Goal: Task Accomplishment & Management: Manage account settings

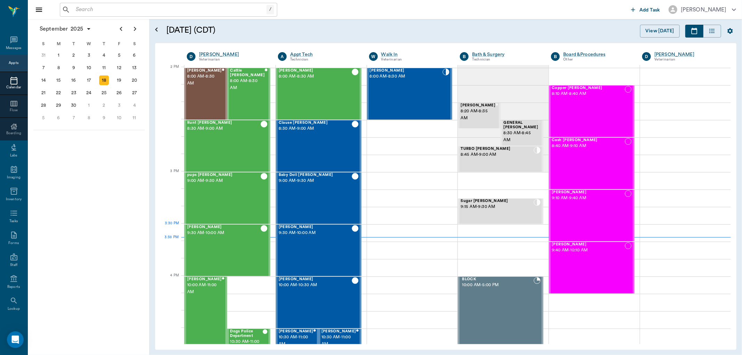
scroll to position [627, 0]
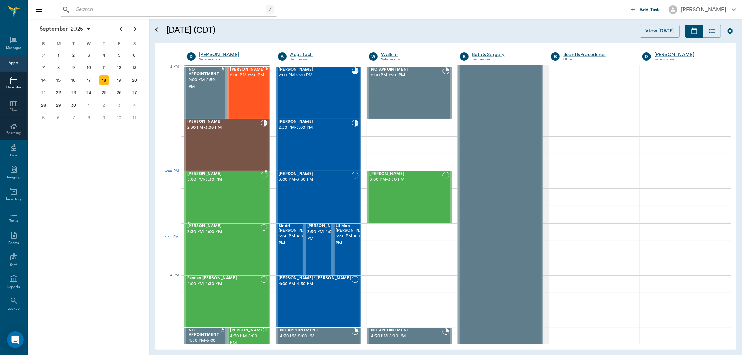
click at [213, 186] on div "Buddy Thompson 3:00 PM - 3:30 PM" at bounding box center [223, 197] width 73 height 51
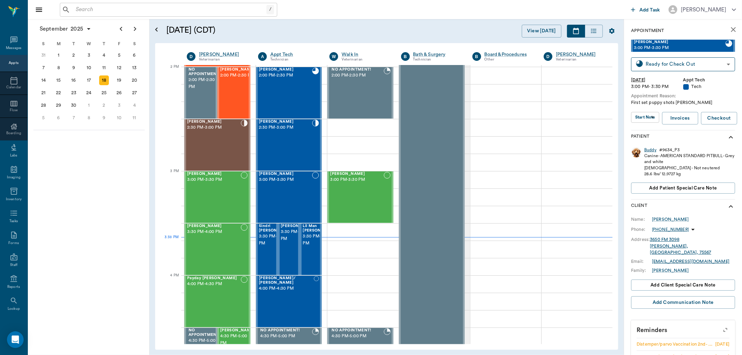
click at [651, 151] on div "Buddy" at bounding box center [651, 150] width 12 height 6
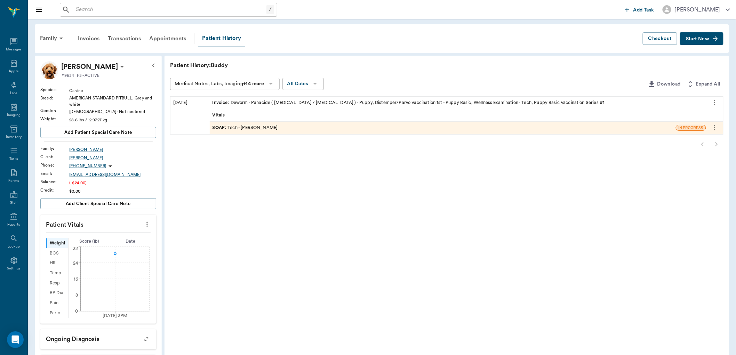
click at [221, 105] on span "Invoice :" at bounding box center [222, 103] width 18 height 7
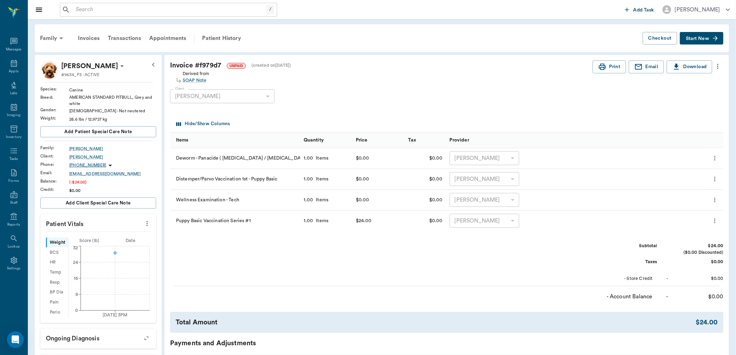
click at [718, 68] on icon "more" at bounding box center [718, 66] width 1 height 5
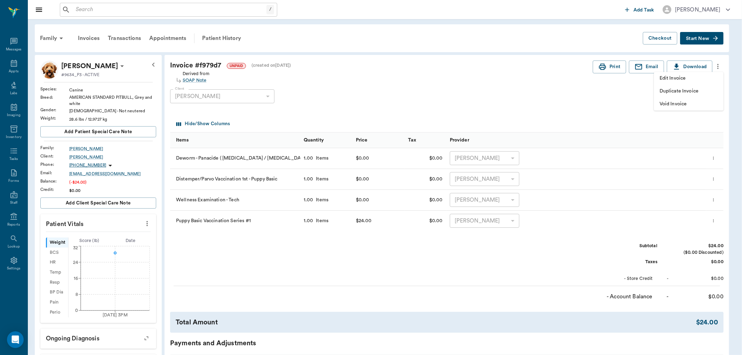
click at [688, 79] on span "Edit Invoice" at bounding box center [689, 78] width 58 height 7
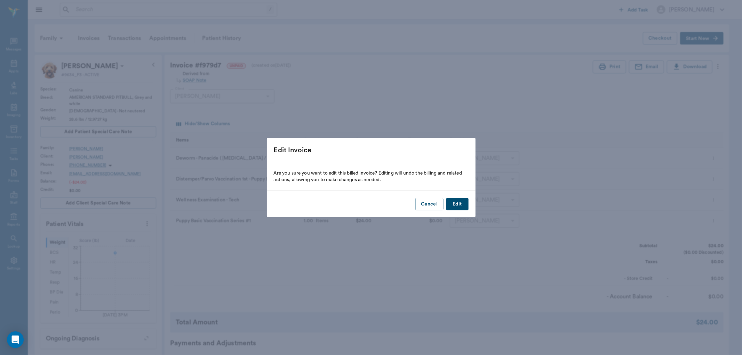
click at [454, 199] on button "Edit" at bounding box center [457, 204] width 22 height 13
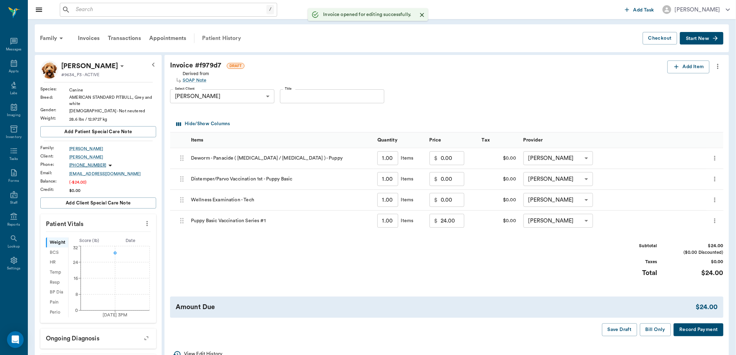
click at [216, 38] on div "Patient History" at bounding box center [221, 38] width 47 height 17
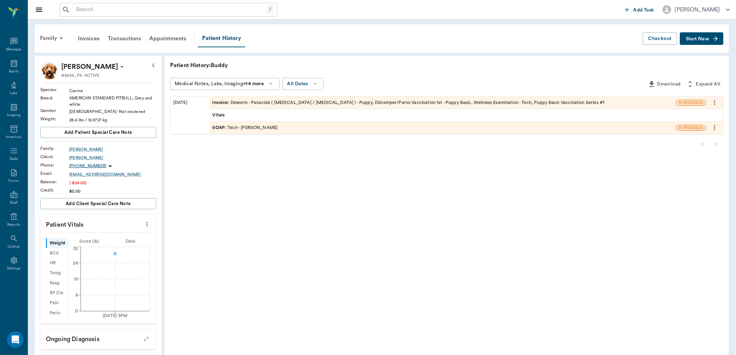
click at [222, 127] on span "SOAP :" at bounding box center [220, 128] width 15 height 7
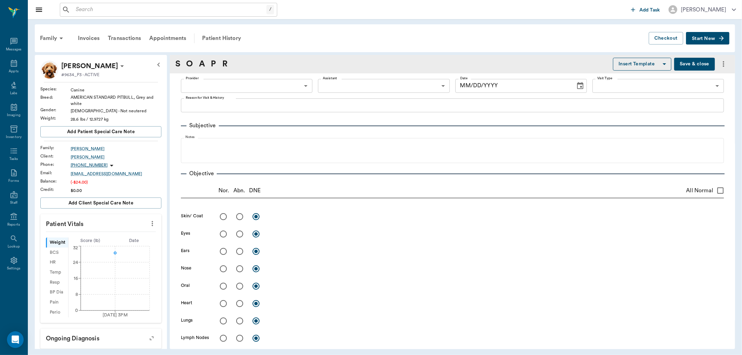
type input "682b670d8bdc6f7f8feef3db"
type input "63ec2f075fda476ae8351a4c"
type input "65d2be4f46e3a538d89b8c1a"
type textarea "First set puppy shots Christy"
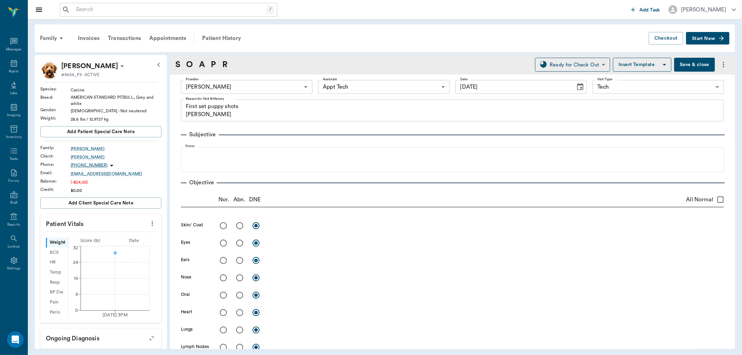
type input "[DATE]"
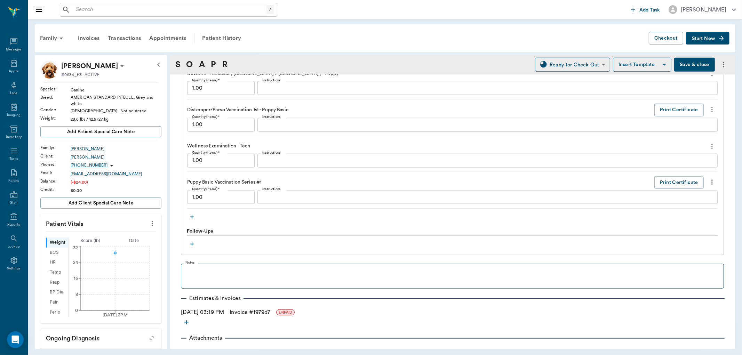
scroll to position [541, 0]
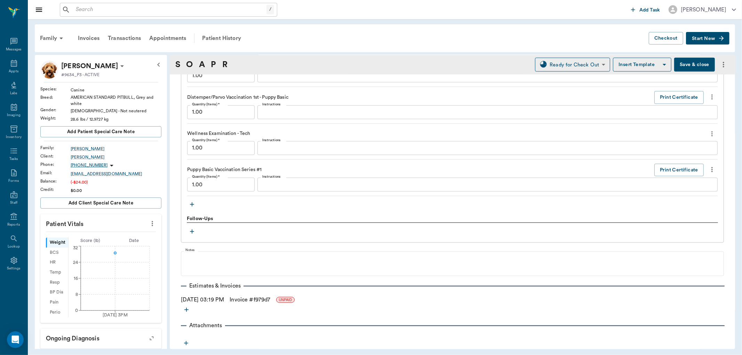
click at [190, 201] on icon "button" at bounding box center [192, 204] width 7 height 7
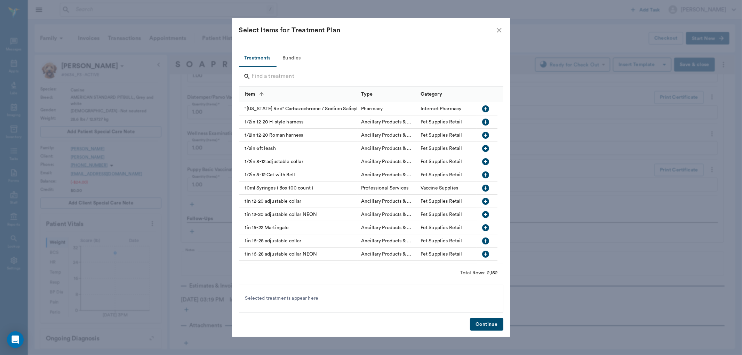
click at [267, 76] on input "Search" at bounding box center [372, 76] width 240 height 11
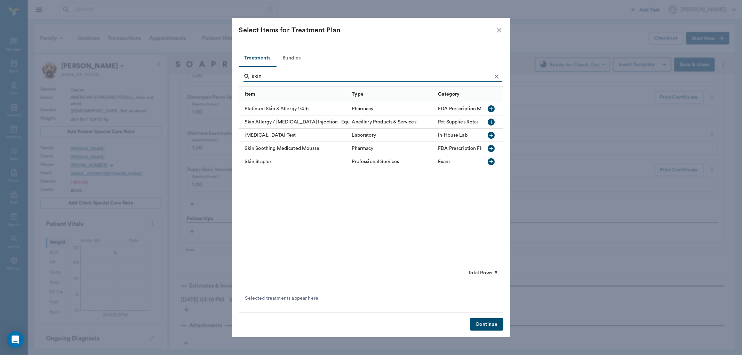
type input "skin"
click at [488, 136] on icon "button" at bounding box center [492, 135] width 8 height 8
click at [485, 321] on button "Continue" at bounding box center [486, 324] width 33 height 13
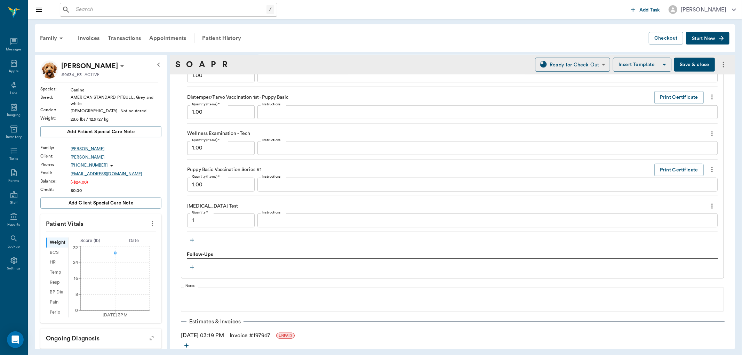
type input "1.00"
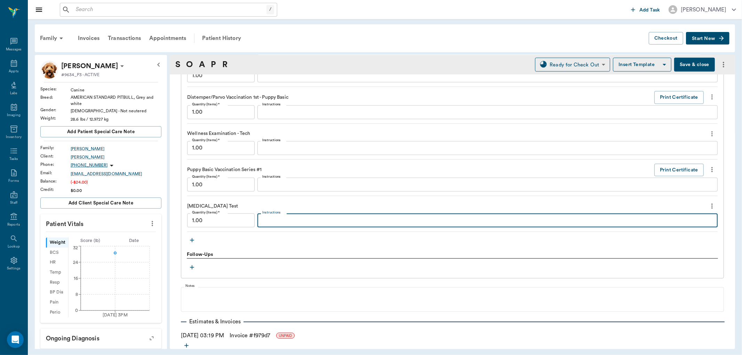
click at [300, 218] on textarea "Instructions" at bounding box center [487, 221] width 451 height 8
click at [298, 218] on textarea "demadex" at bounding box center [487, 221] width 451 height 8
type textarea "demadex"
click at [191, 239] on icon "button" at bounding box center [192, 240] width 7 height 7
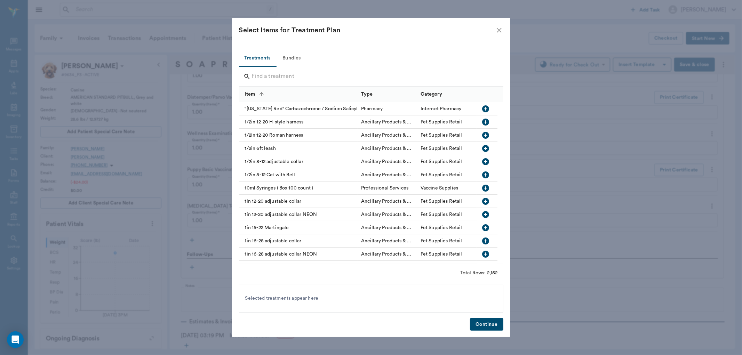
click at [258, 77] on input "Search" at bounding box center [372, 76] width 240 height 11
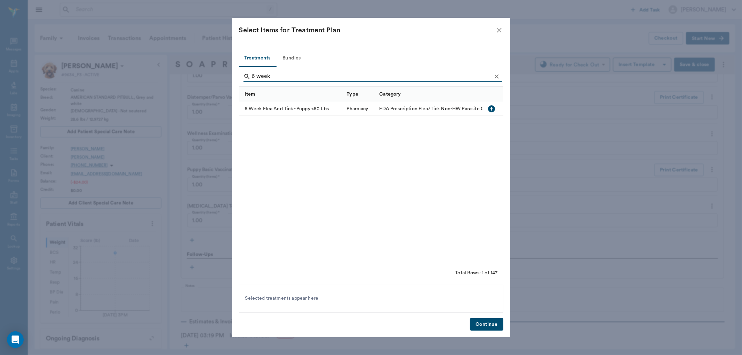
type input "6 week"
click at [491, 109] on icon "button" at bounding box center [492, 109] width 8 height 8
click at [482, 319] on button "Continue" at bounding box center [486, 324] width 33 height 13
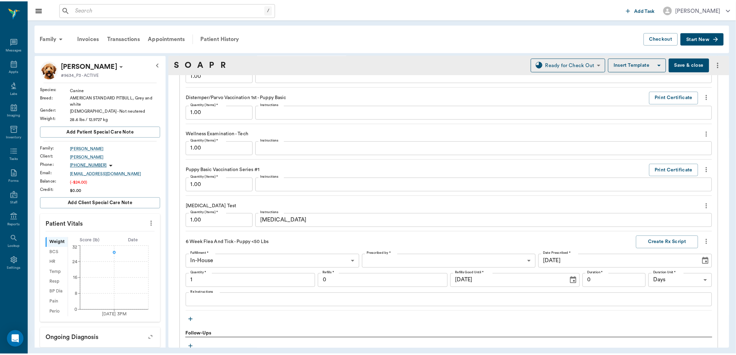
scroll to position [657, 0]
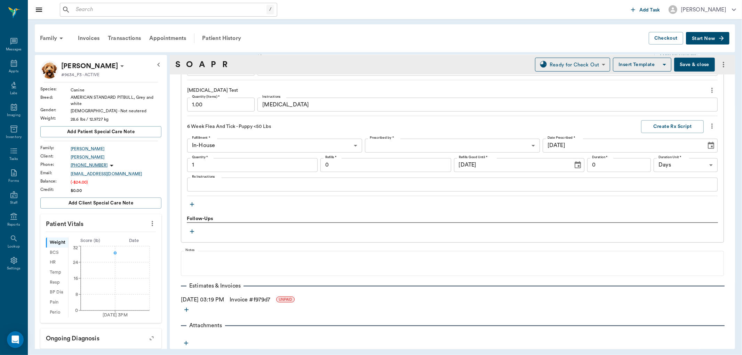
click at [270, 301] on link "Invoice # f979d7" at bounding box center [250, 300] width 41 height 8
type input "1.00"
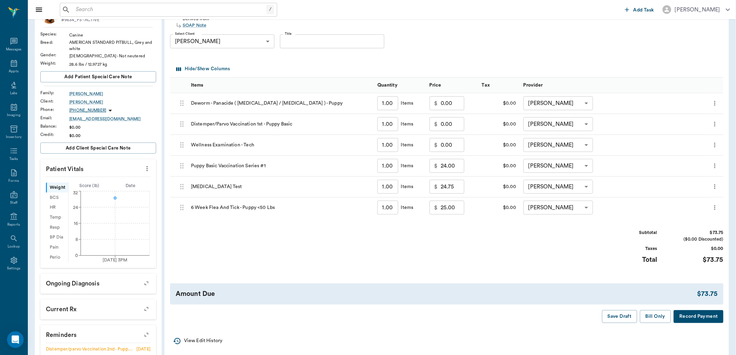
scroll to position [77, 0]
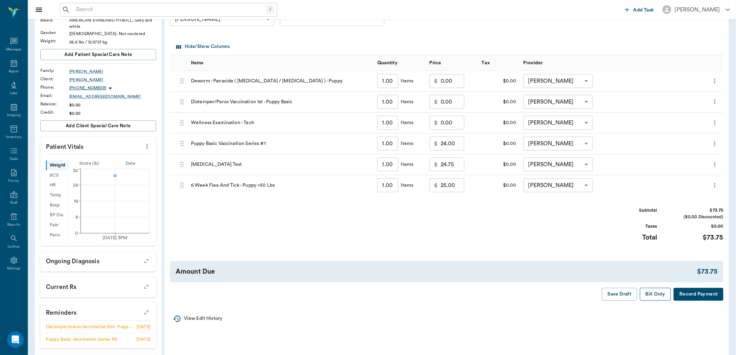
click at [650, 296] on button "Bill Only" at bounding box center [655, 294] width 31 height 13
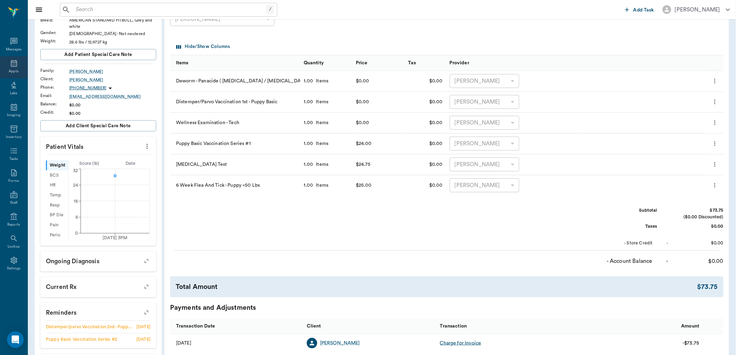
click at [15, 68] on div "Appts" at bounding box center [13, 67] width 27 height 22
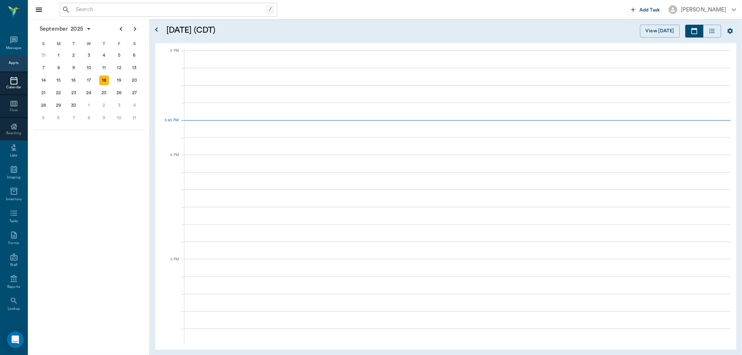
scroll to position [731, 0]
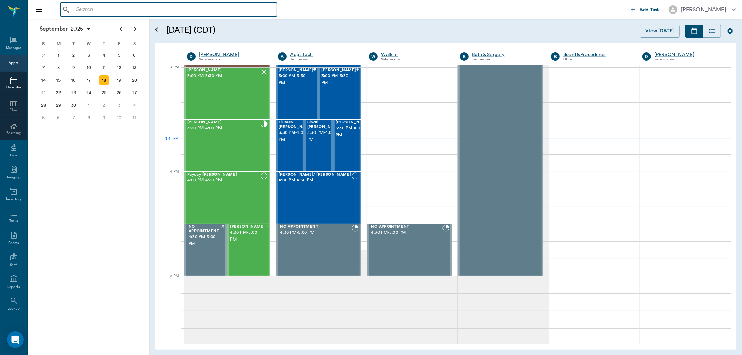
click at [109, 8] on input "text" at bounding box center [173, 10] width 201 height 10
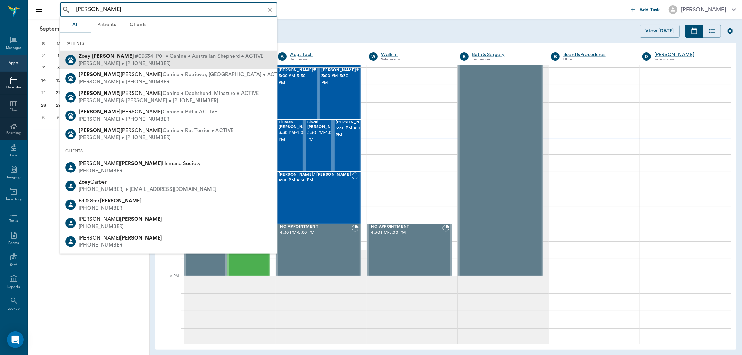
click at [121, 62] on div "Dustin Thompson • (903) 293-5769" at bounding box center [171, 63] width 185 height 7
type input "zoe thompson"
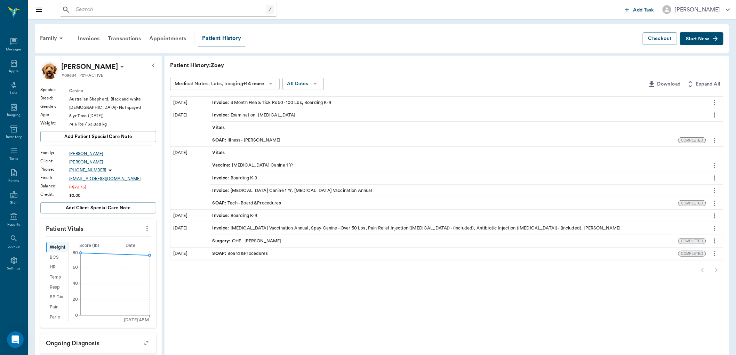
click at [311, 142] on div "SOAP : Illness - Dr. Bert Ellsworth" at bounding box center [444, 140] width 469 height 12
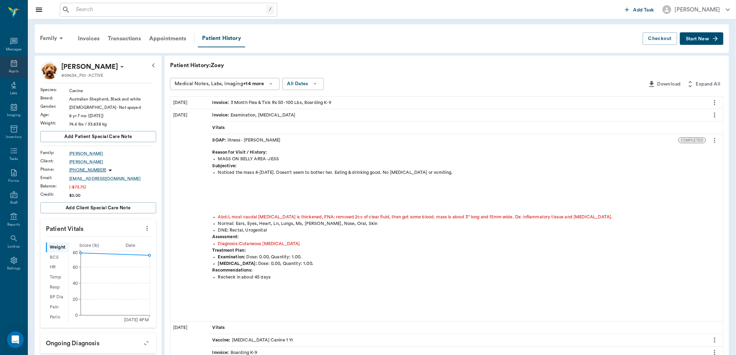
click at [18, 68] on div "Appts" at bounding box center [13, 67] width 27 height 22
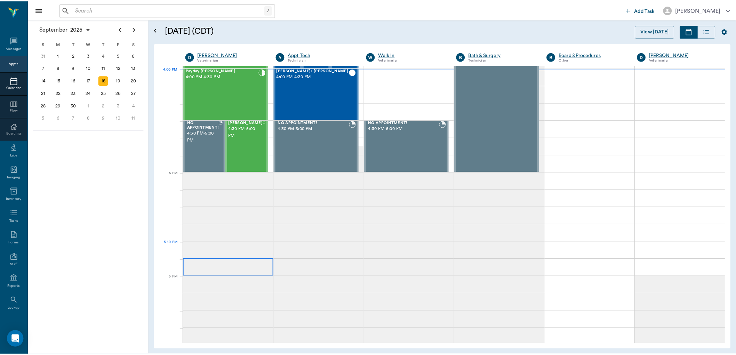
scroll to position [836, 0]
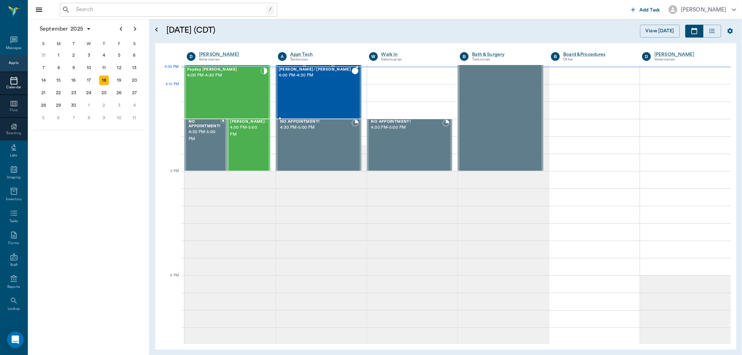
click at [339, 95] on div "[PERSON_NAME]/ [PERSON_NAME] 4:00 PM - 4:30 PM" at bounding box center [315, 93] width 73 height 51
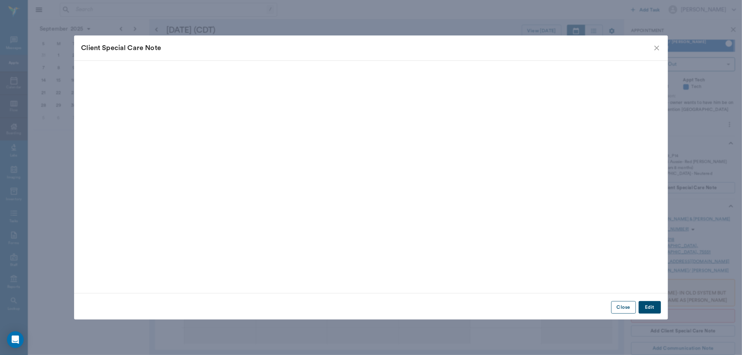
click at [622, 309] on button "Close" at bounding box center [623, 307] width 25 height 13
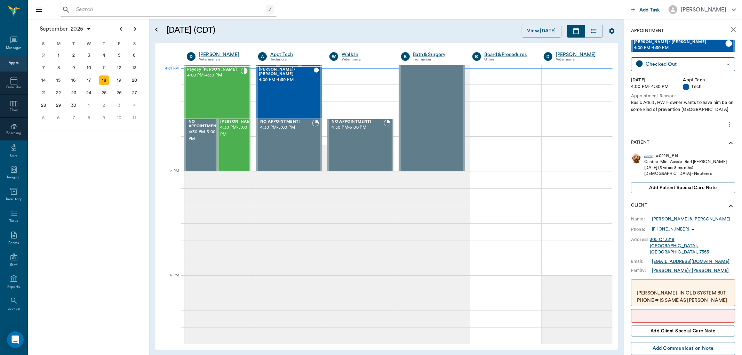
click at [648, 158] on div "Jack" at bounding box center [649, 156] width 9 height 6
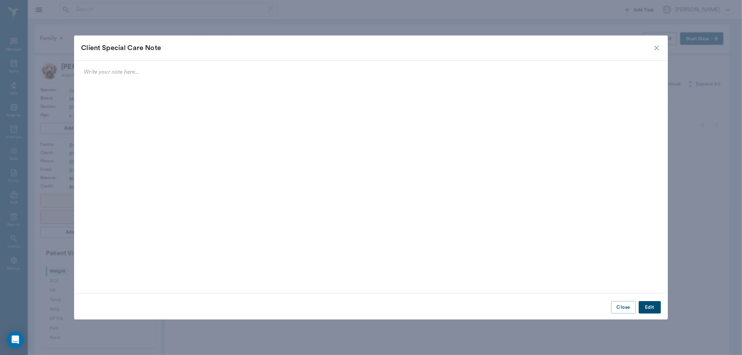
click at [654, 44] on icon "close" at bounding box center [657, 48] width 8 height 8
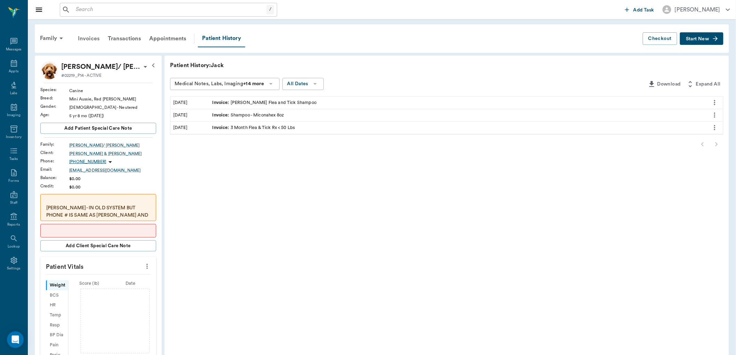
click at [101, 36] on div "Invoices" at bounding box center [89, 38] width 30 height 17
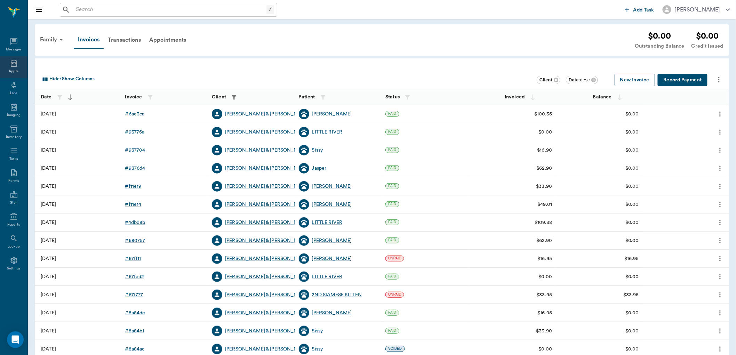
scroll to position [39, 0]
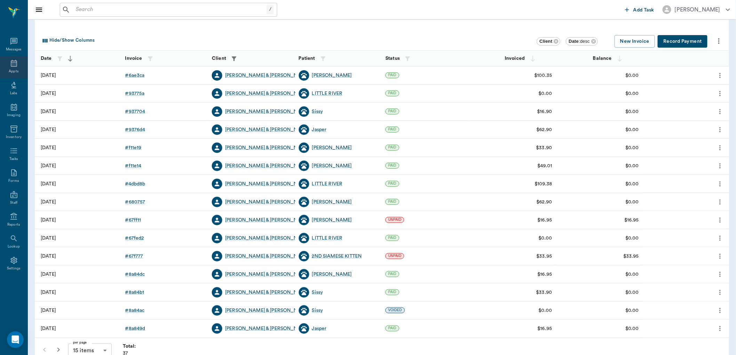
click at [12, 67] on icon at bounding box center [14, 63] width 8 height 8
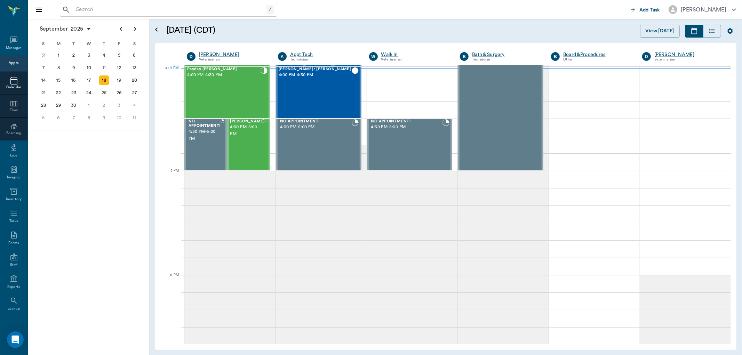
scroll to position [837, 0]
click at [335, 92] on div "[PERSON_NAME]/ [PERSON_NAME] 4:00 PM - 4:30 PM" at bounding box center [315, 92] width 73 height 51
click at [293, 84] on div "[PERSON_NAME]/ [PERSON_NAME] 4:00 PM - 4:30 PM" at bounding box center [315, 92] width 73 height 51
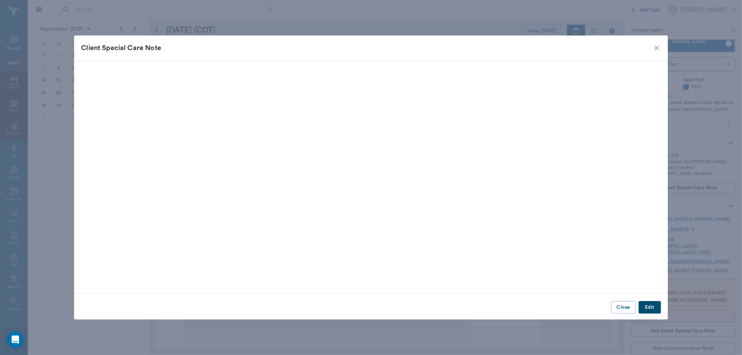
click at [655, 47] on icon "close" at bounding box center [657, 48] width 8 height 8
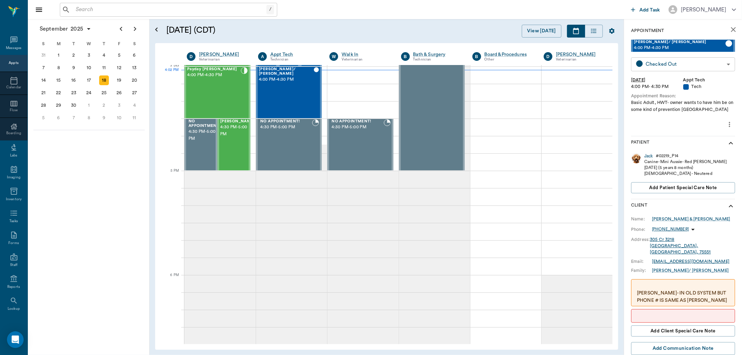
click at [660, 63] on body "/ ​ Add Task [PERSON_NAME] Nectar Messages Appts Calendar Flow Boarding Labs Im…" at bounding box center [371, 177] width 742 height 355
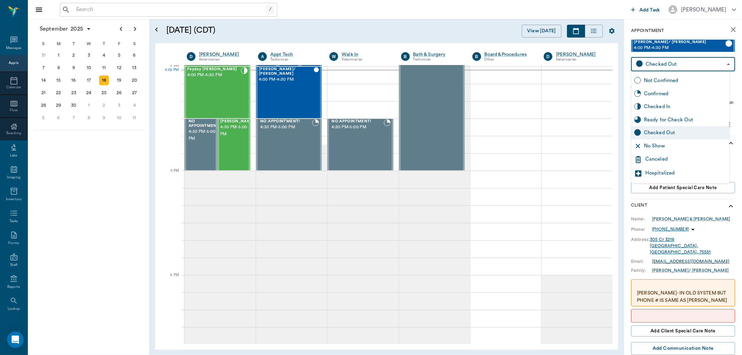
click at [662, 108] on div "Checked In" at bounding box center [685, 107] width 83 height 8
type input "CHECKED_IN"
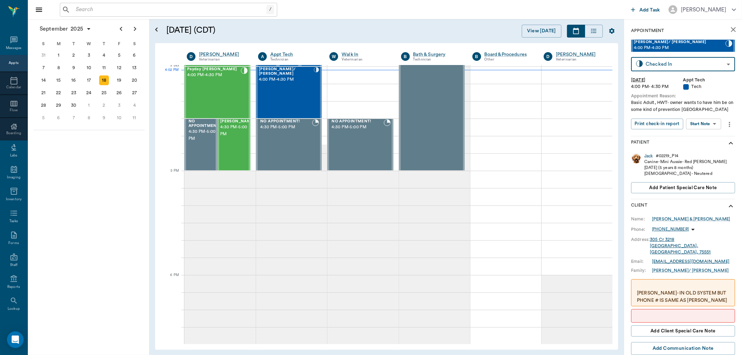
click at [704, 120] on body "/ ​ Add Task [PERSON_NAME] Nectar Messages Appts Calendar Flow Boarding Labs Im…" at bounding box center [371, 177] width 742 height 355
click at [697, 138] on button "Start SOAP" at bounding box center [697, 138] width 24 height 8
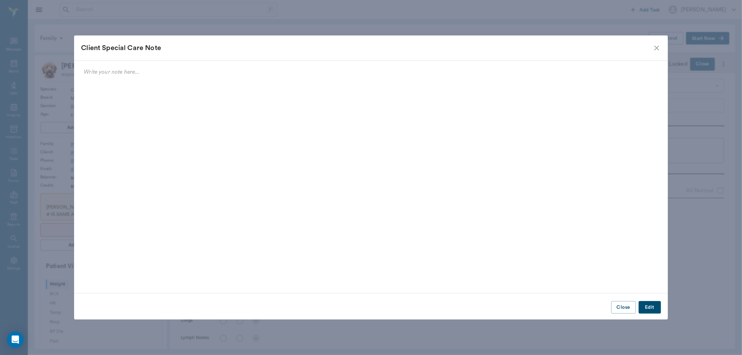
type input "63ec2f075fda476ae8351a4c"
type input "65d2be4f46e3a538d89b8c1a"
type textarea "Basic Adult, HWT- owner wants to have him be on some kind of prevention [GEOGRA…"
type input "[DATE]"
click at [656, 49] on icon "close" at bounding box center [657, 48] width 8 height 8
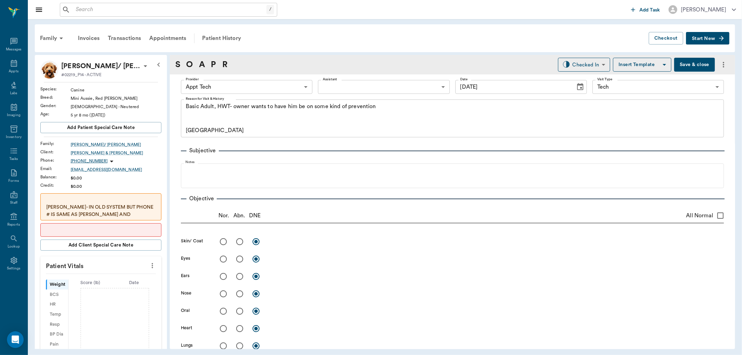
click at [152, 266] on icon "more" at bounding box center [152, 265] width 1 height 5
click at [132, 277] on span "Enter Vitals" at bounding box center [117, 278] width 58 height 7
click at [109, 283] on input "text" at bounding box center [100, 287] width 61 height 14
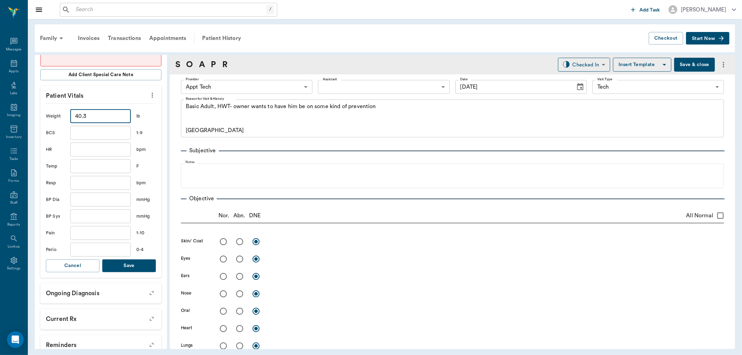
scroll to position [193, 0]
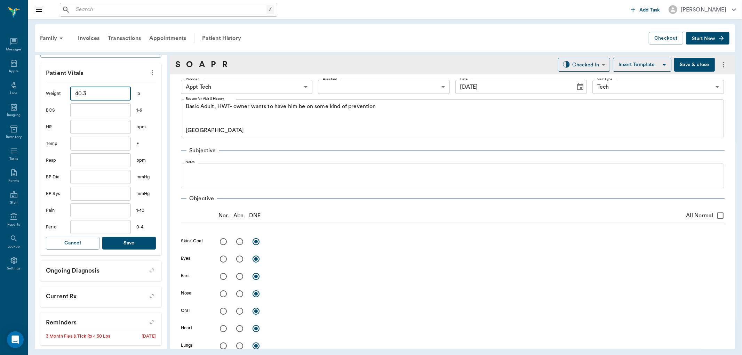
type input "40.3"
click at [136, 242] on button "Save" at bounding box center [129, 243] width 54 height 13
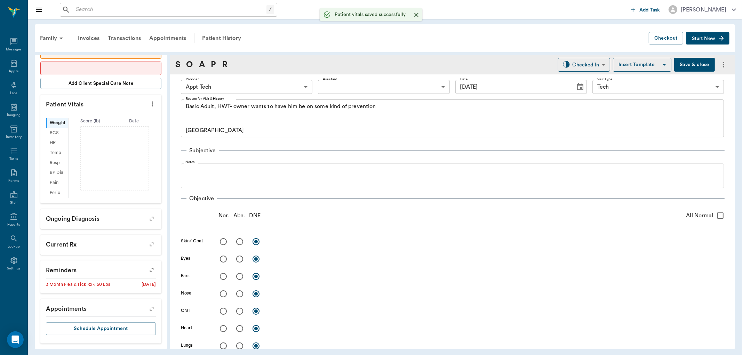
click at [255, 88] on body "/ ​ Add Task [PERSON_NAME] Nectar Messages Appts Labs Imaging Inventory Tasks F…" at bounding box center [371, 177] width 742 height 355
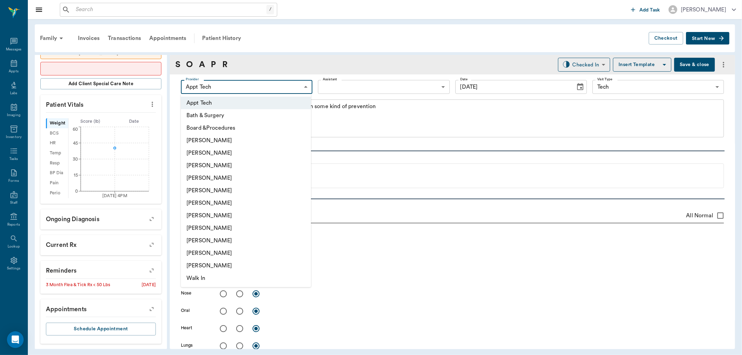
click at [253, 217] on li "[PERSON_NAME]" at bounding box center [246, 216] width 130 height 13
type input "682b670d8bdc6f7f8feef3db"
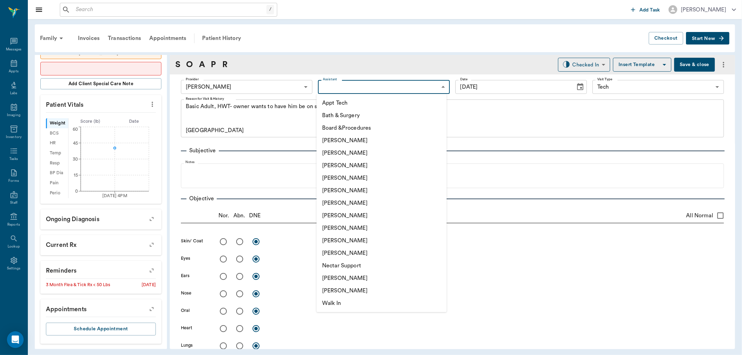
click at [365, 81] on body "/ ​ Add Task [PERSON_NAME] Nectar Messages Appts Labs Imaging Inventory Tasks F…" at bounding box center [371, 177] width 742 height 355
click at [364, 98] on li "Appt Tech" at bounding box center [382, 103] width 130 height 13
type input "63ec2f075fda476ae8351a4c"
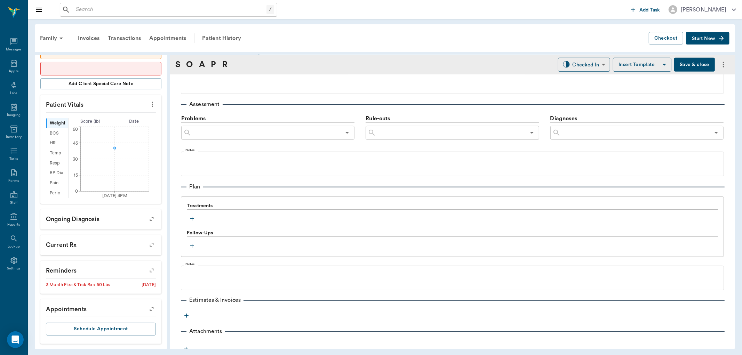
scroll to position [401, 0]
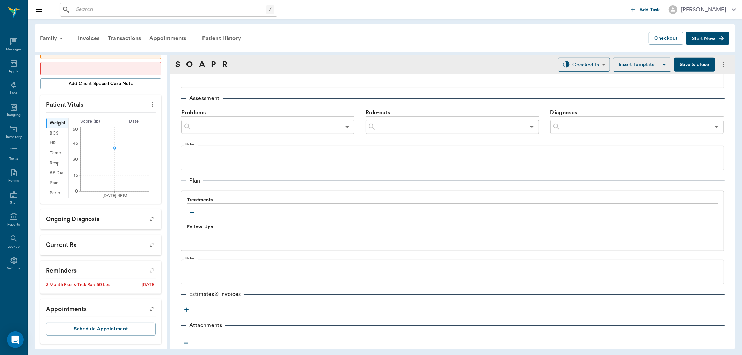
click at [193, 214] on icon "button" at bounding box center [192, 213] width 7 height 7
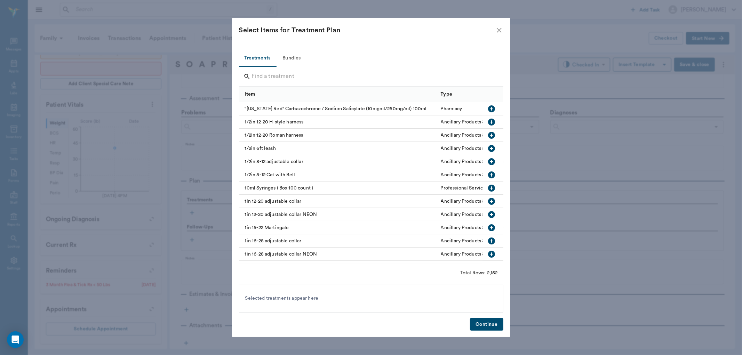
click at [293, 54] on button "Bundles" at bounding box center [291, 58] width 31 height 17
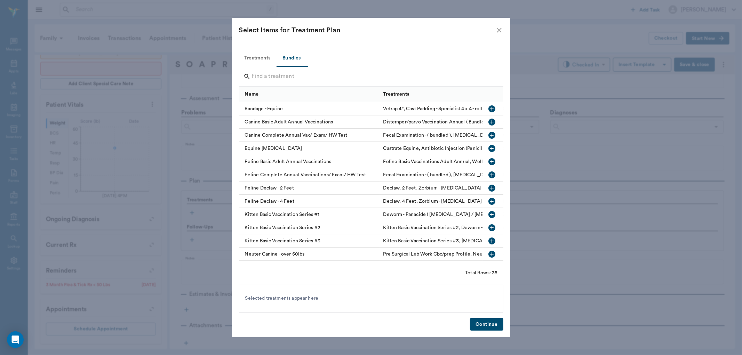
click at [489, 119] on icon "button" at bounding box center [492, 122] width 7 height 7
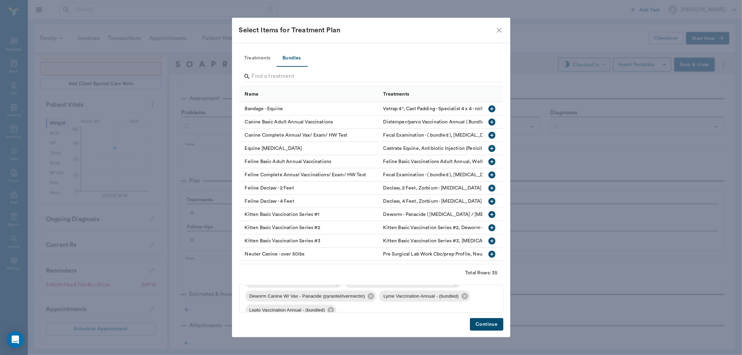
scroll to position [51, 0]
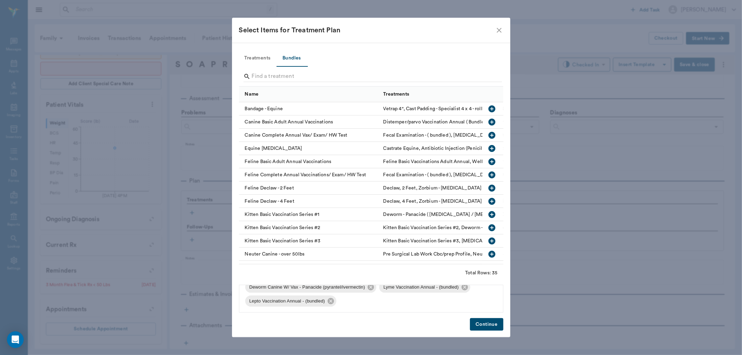
click at [259, 51] on button "Treatments" at bounding box center [257, 58] width 37 height 17
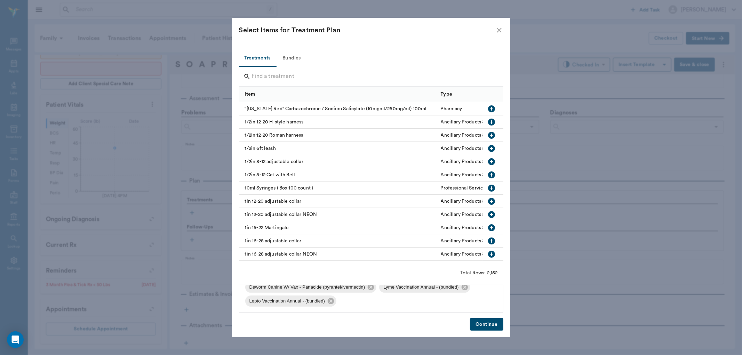
click at [279, 75] on input "Search" at bounding box center [372, 76] width 240 height 11
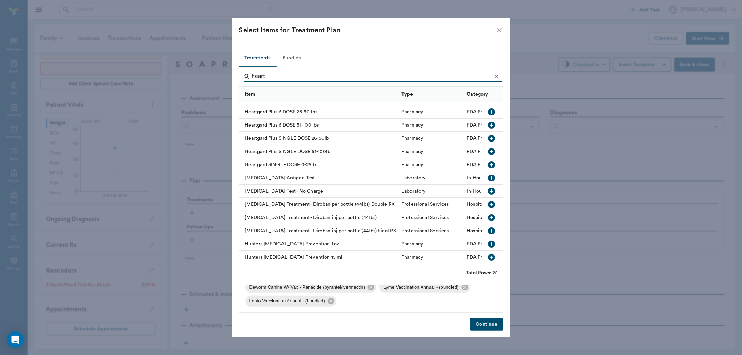
scroll to position [135, 0]
type input "heart"
click at [488, 175] on icon "button" at bounding box center [491, 178] width 7 height 7
click at [496, 77] on icon "Clear" at bounding box center [496, 76] width 7 height 7
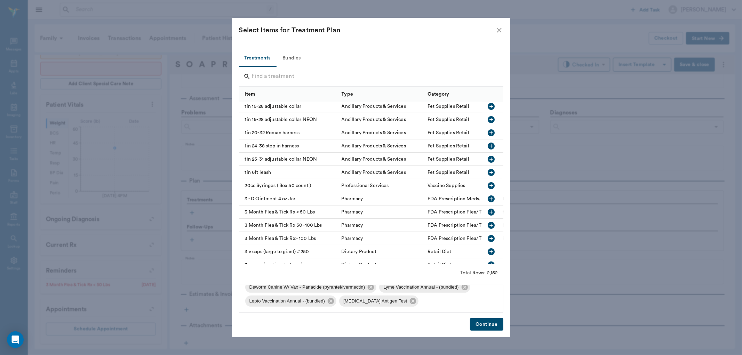
click at [480, 76] on input "Search" at bounding box center [372, 76] width 240 height 11
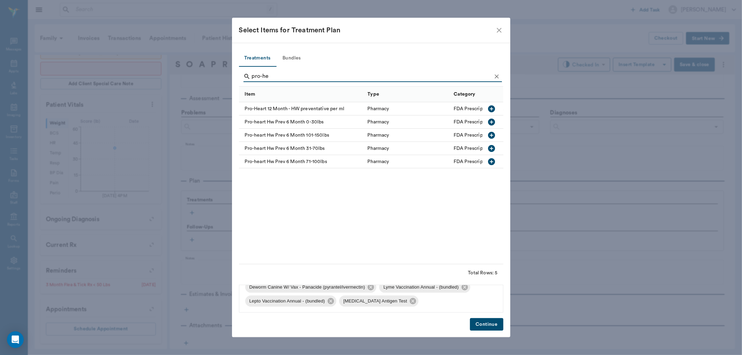
scroll to position [0, 0]
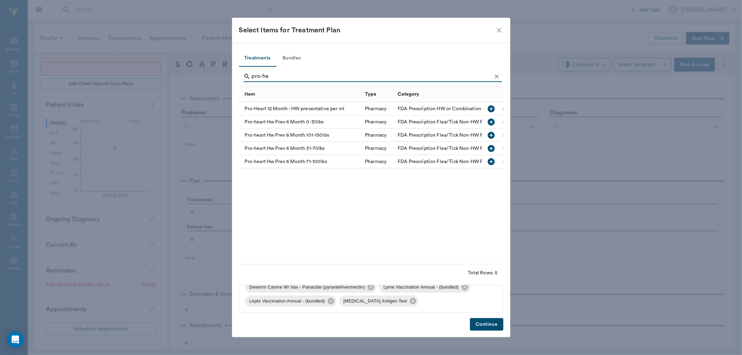
type input "pro-he"
click at [492, 146] on icon "button" at bounding box center [491, 148] width 7 height 7
click at [495, 78] on icon "Clear" at bounding box center [497, 76] width 4 height 4
click at [483, 75] on input "pro-he" at bounding box center [372, 76] width 240 height 11
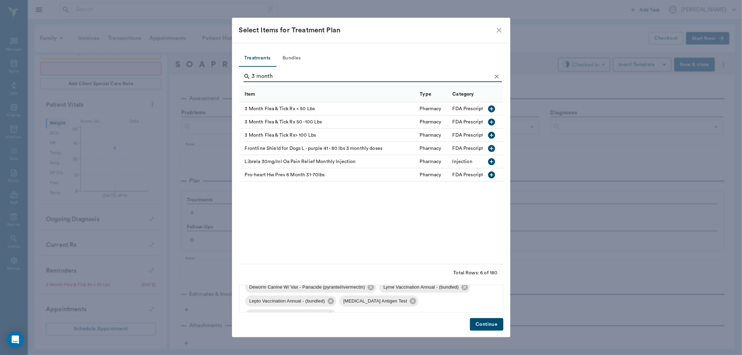
type input "3 month"
click at [491, 110] on icon "button" at bounding box center [492, 109] width 8 height 8
click at [496, 321] on button "Continue" at bounding box center [486, 324] width 33 height 13
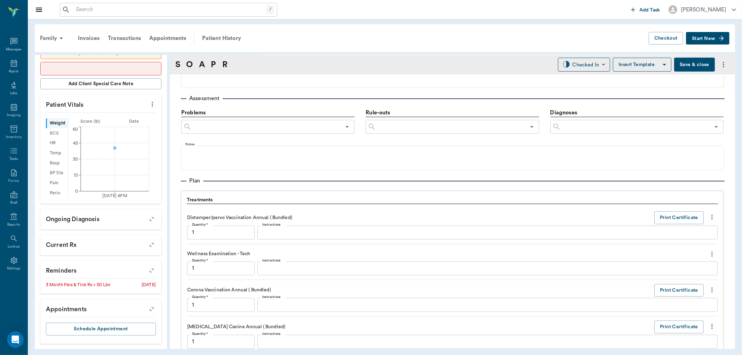
scroll to position [928, 0]
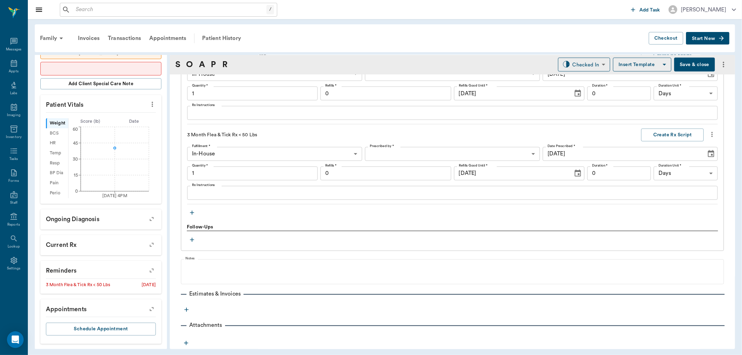
type input "1.00"
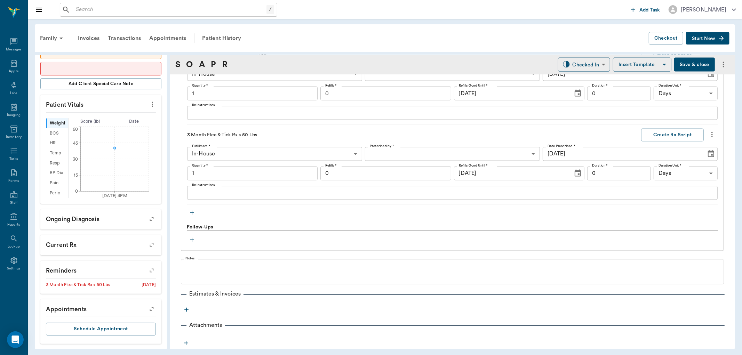
type input "1.00"
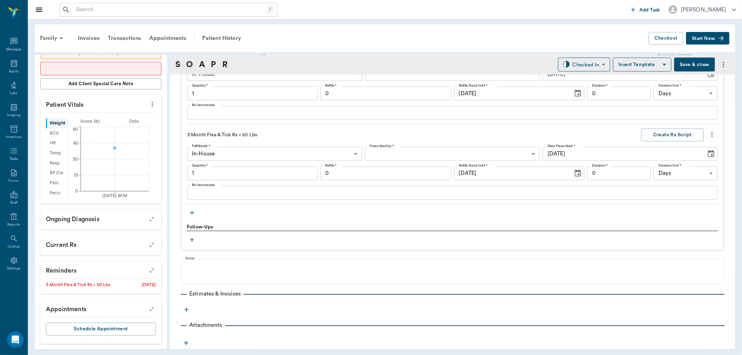
type input "1.00"
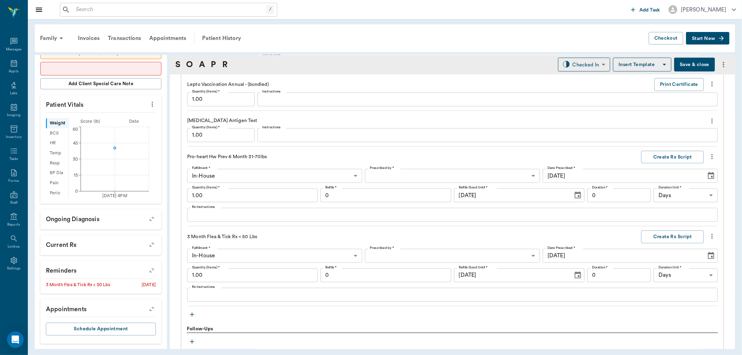
scroll to position [812, 0]
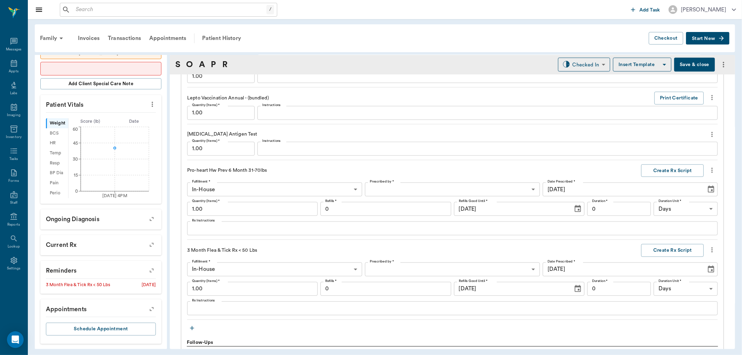
click at [287, 154] on div "x Instructions" at bounding box center [488, 149] width 460 height 14
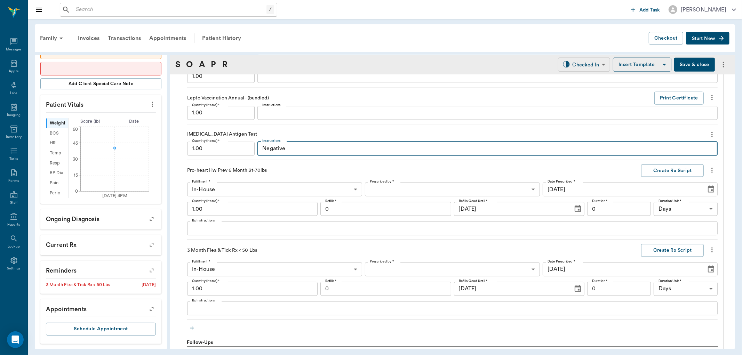
type textarea "Negative"
click at [563, 64] on body "/ ​ Add Task [PERSON_NAME] Nectar Messages Appts Labs Imaging Inventory Tasks F…" at bounding box center [371, 177] width 742 height 355
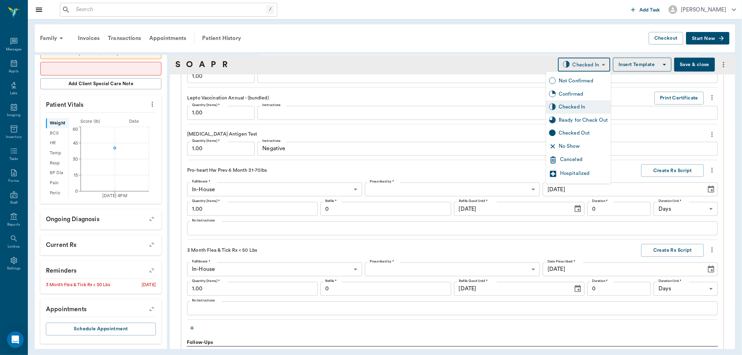
click at [569, 119] on div "Ready for Check Out" at bounding box center [583, 121] width 49 height 8
type input "READY_TO_CHECKOUT"
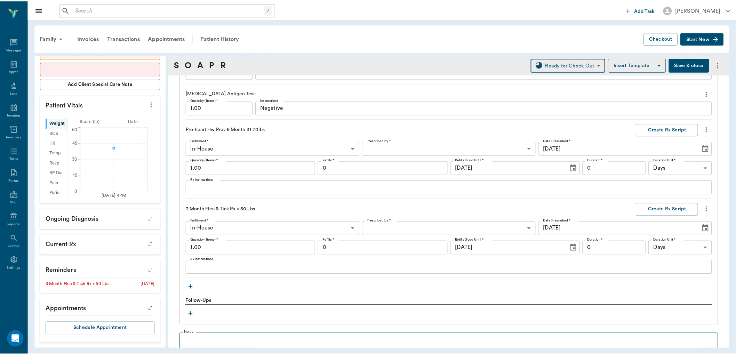
scroll to position [937, 0]
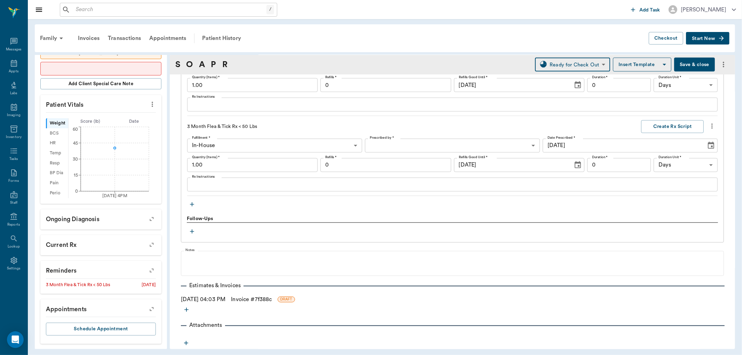
click at [246, 298] on link "Invoice # 7f388c" at bounding box center [251, 300] width 41 height 8
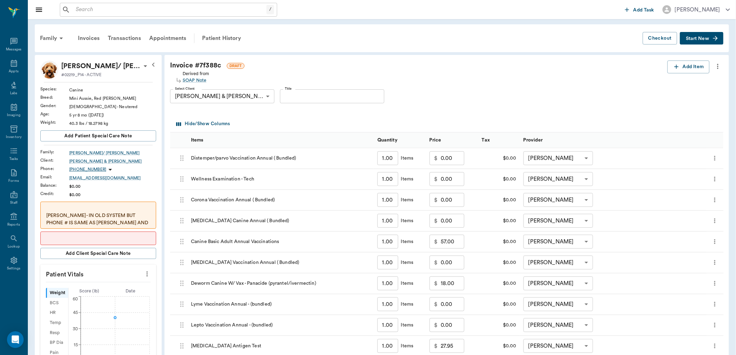
scroll to position [155, 0]
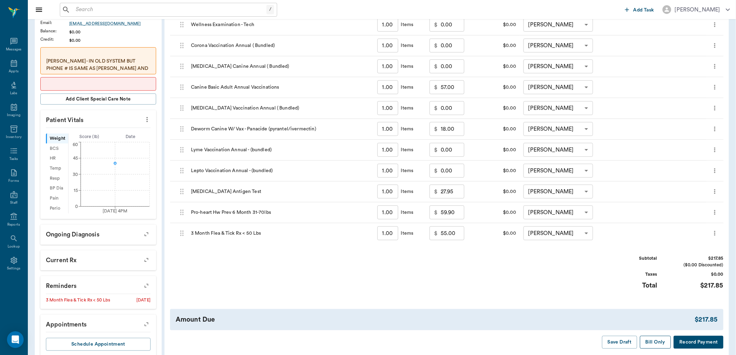
click at [653, 338] on button "Bill Only" at bounding box center [655, 342] width 31 height 13
